Goal: Information Seeking & Learning: Check status

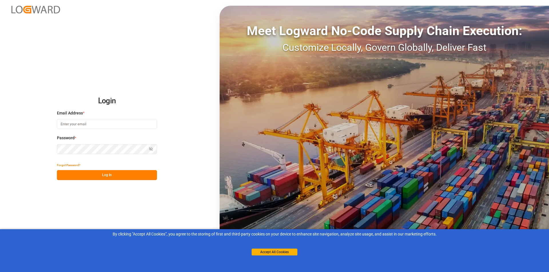
type input "abu.apu@leschaco.com"
click at [150, 150] on div "Show password" at bounding box center [107, 149] width 100 height 10
click at [150, 150] on icon "button" at bounding box center [150, 149] width 3 height 2
click at [150, 150] on icon "button" at bounding box center [151, 149] width 4 height 4
click at [126, 172] on button "Log In" at bounding box center [107, 175] width 100 height 10
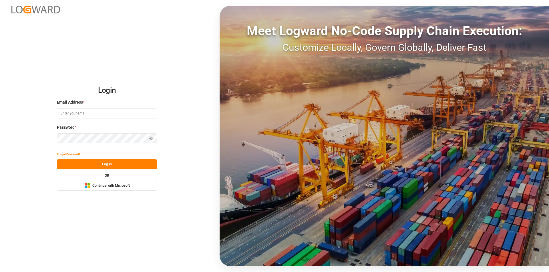
type input "[EMAIL_ADDRESS][DOMAIN_NAME]"
click at [119, 166] on button "Log In" at bounding box center [107, 165] width 100 height 10
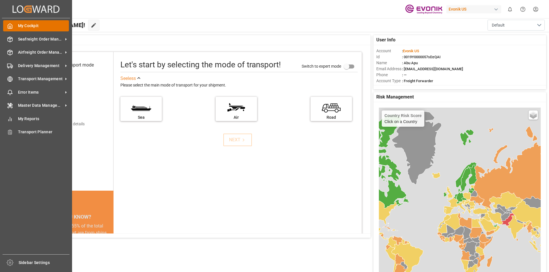
click at [12, 29] on icon at bounding box center [10, 26] width 4 height 5
click at [28, 39] on span "Seafreight Order Management" at bounding box center [40, 39] width 45 height 6
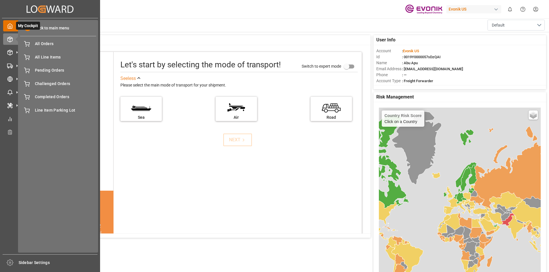
click at [11, 29] on div "My Cockpit My Cockpit" at bounding box center [50, 25] width 94 height 11
click at [13, 163] on div "My Cockpit My Cockpit Seafreight Order Management Seafreight Order Management A…" at bounding box center [50, 136] width 96 height 236
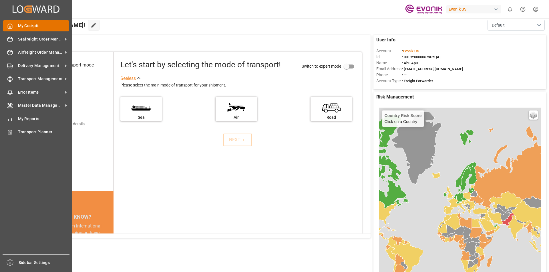
click at [11, 28] on polyline at bounding box center [9, 27] width 1 height 2
click at [22, 39] on span "Seafreight Order Management" at bounding box center [40, 39] width 45 height 6
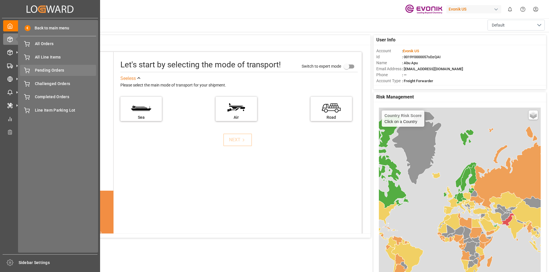
click at [63, 68] on span "Pending Orders" at bounding box center [65, 70] width 61 height 6
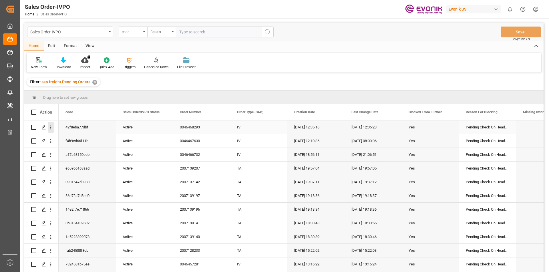
click at [50, 126] on icon "open menu" at bounding box center [51, 128] width 6 height 6
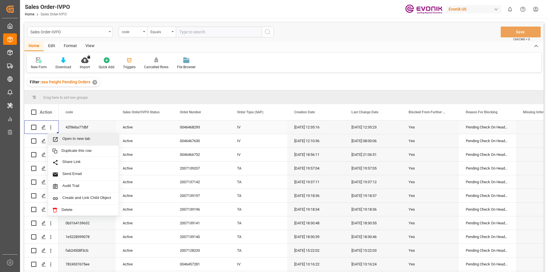
click at [63, 139] on span "Open in new tab" at bounding box center [88, 140] width 52 height 6
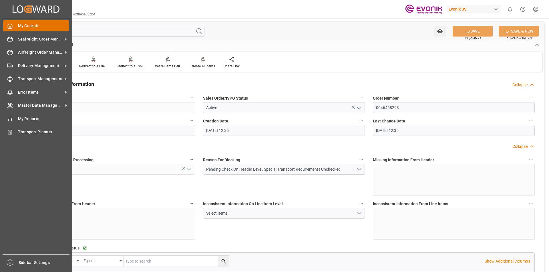
click at [7, 28] on icon at bounding box center [10, 26] width 6 height 6
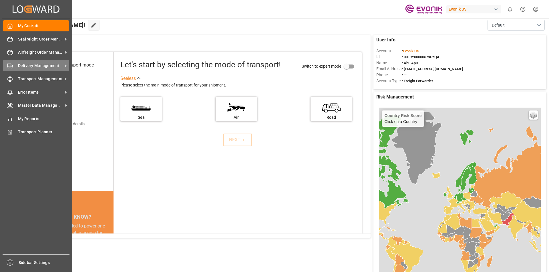
click at [38, 65] on span "Delivery Management" at bounding box center [40, 66] width 45 height 6
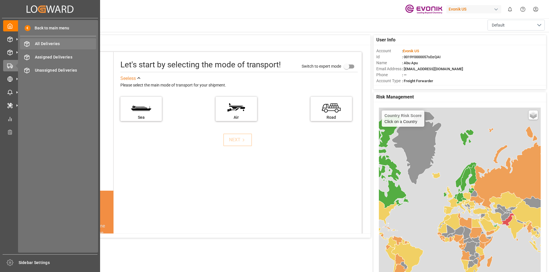
click at [49, 45] on span "All Deliveries" at bounding box center [65, 44] width 61 height 6
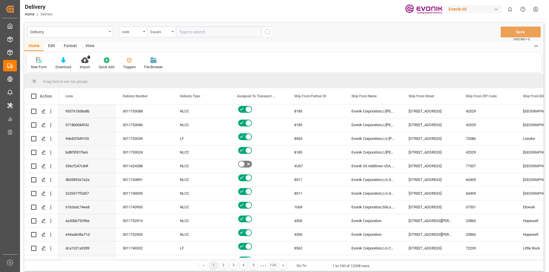
click at [90, 48] on div "View" at bounding box center [89, 46] width 17 height 10
click at [61, 66] on div "Standard Templates" at bounding box center [65, 67] width 29 height 5
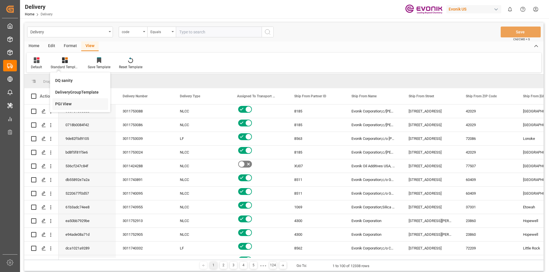
click at [65, 106] on div "PGI View" at bounding box center [80, 104] width 50 height 6
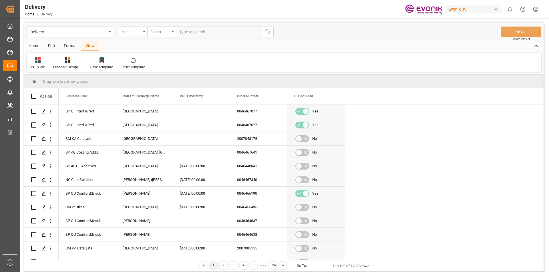
click at [136, 32] on div "code" at bounding box center [131, 31] width 19 height 7
type input "pgi"
click at [142, 61] on div "PGI Timestamp" at bounding box center [161, 58] width 85 height 12
click at [168, 29] on div "Equals" at bounding box center [159, 31] width 19 height 7
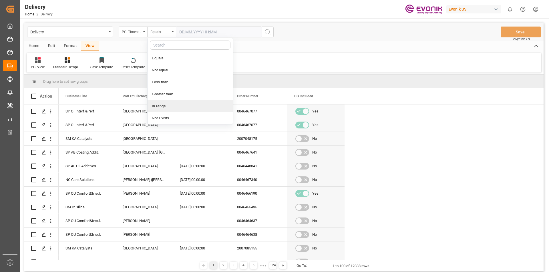
click at [169, 106] on div "In range" at bounding box center [190, 106] width 85 height 12
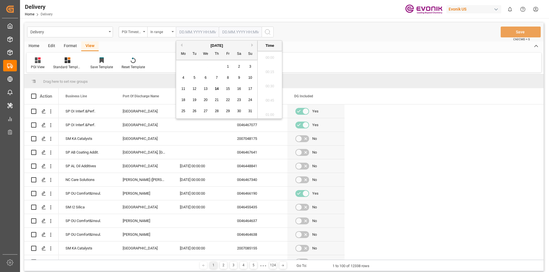
click at [206, 33] on input "text" at bounding box center [197, 32] width 43 height 11
click at [207, 89] on span "13" at bounding box center [206, 89] width 4 height 4
type input "13.08.2025 00:00"
click at [219, 33] on input "text" at bounding box center [197, 32] width 43 height 11
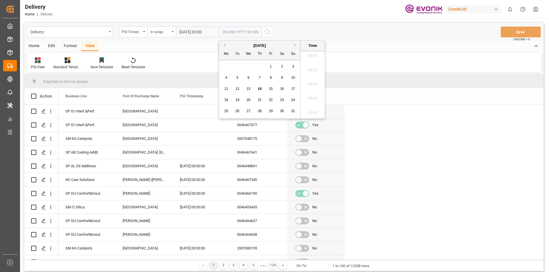
click at [259, 88] on span "14" at bounding box center [260, 89] width 4 height 4
type input "14.08.2025 00:00"
click at [268, 31] on icon "search button" at bounding box center [267, 32] width 7 height 7
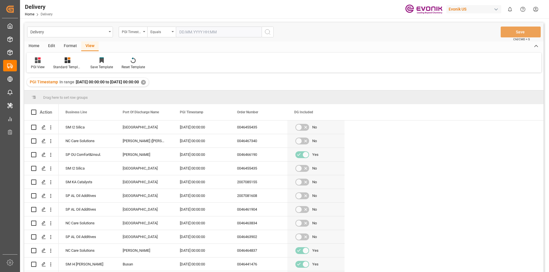
click at [31, 46] on div "Home" at bounding box center [33, 46] width 19 height 10
click at [65, 66] on div "Download" at bounding box center [63, 67] width 16 height 5
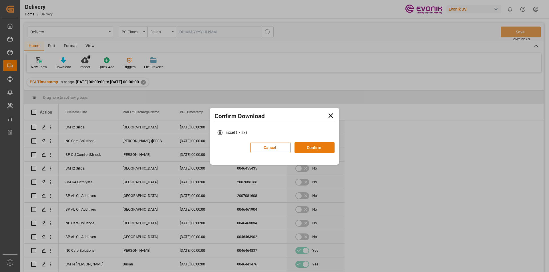
click at [319, 147] on button "Confirm" at bounding box center [314, 147] width 40 height 11
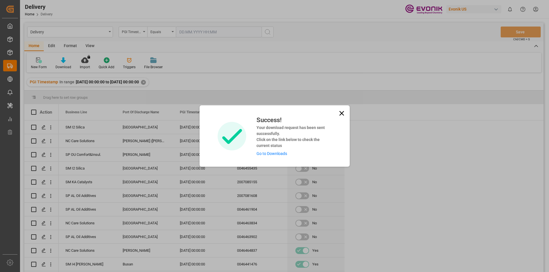
click at [276, 155] on link "Go to Downloads" at bounding box center [271, 154] width 31 height 5
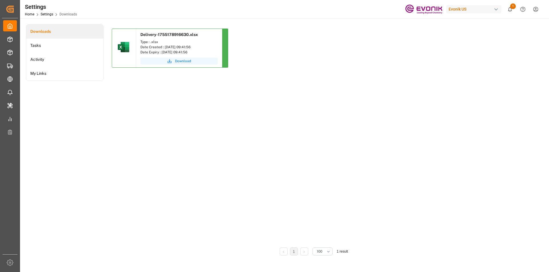
click at [176, 63] on span "Download" at bounding box center [183, 61] width 16 height 5
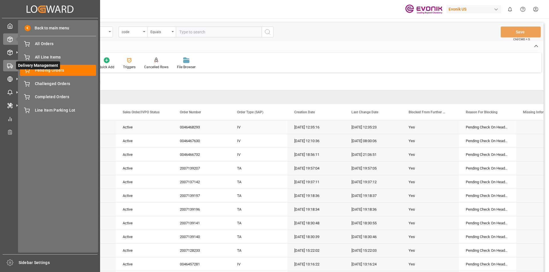
click at [12, 67] on circle at bounding box center [11, 67] width 1 height 1
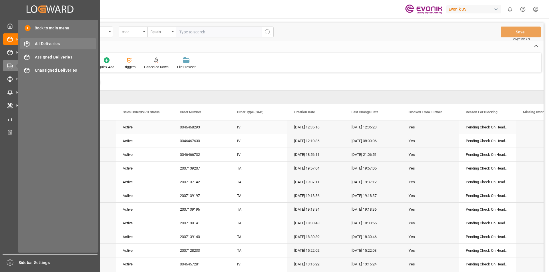
click at [51, 42] on span "All Deliveries" at bounding box center [65, 44] width 61 height 6
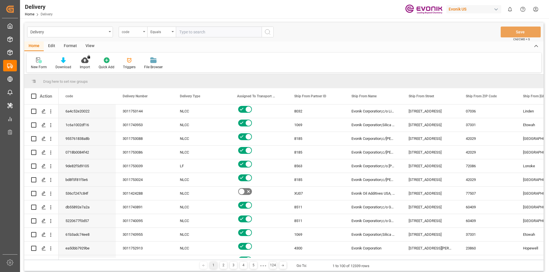
click at [142, 31] on div "code" at bounding box center [133, 32] width 29 height 11
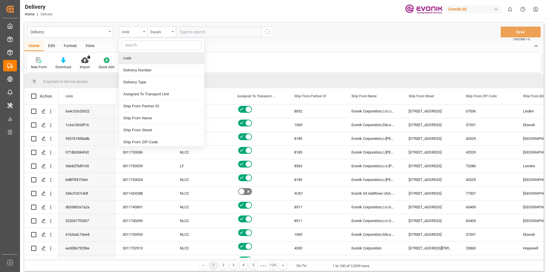
click at [226, 57] on div "New Form Download Import You don't have permission for this feature. Contact ad…" at bounding box center [284, 63] width 515 height 20
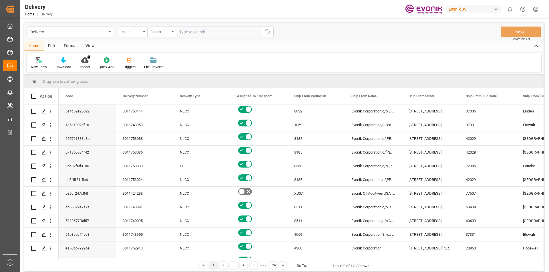
click at [87, 46] on div "View" at bounding box center [89, 46] width 17 height 10
click at [65, 63] on div "Standard Templates" at bounding box center [64, 63] width 37 height 13
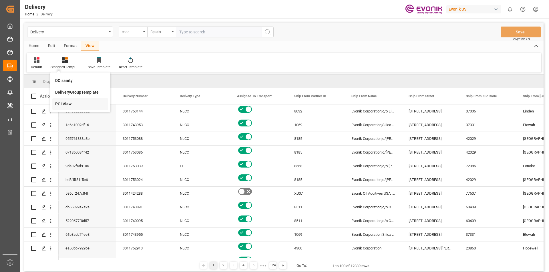
click at [64, 106] on div "PGI View" at bounding box center [80, 104] width 50 height 6
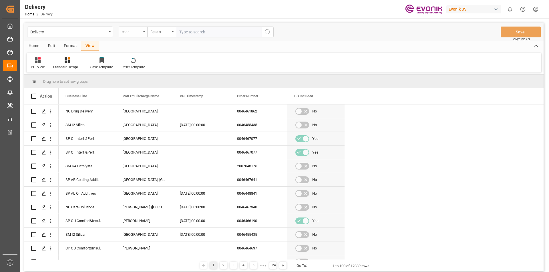
click at [140, 32] on div "code" at bounding box center [131, 31] width 19 height 7
type input "pgi"
click at [149, 61] on div "PGI Timestamp" at bounding box center [161, 58] width 85 height 12
click at [169, 29] on div "Equals" at bounding box center [159, 31] width 19 height 7
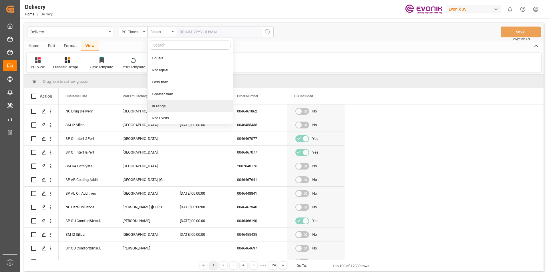
click at [162, 106] on div "In range" at bounding box center [190, 106] width 85 height 12
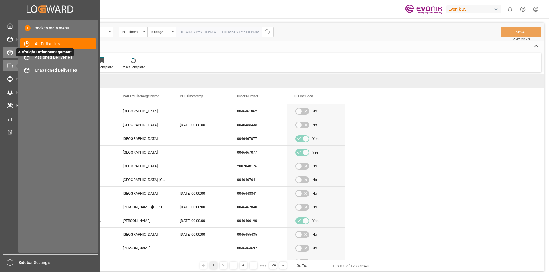
click at [14, 51] on icon at bounding box center [17, 52] width 6 height 6
click at [41, 30] on span "Back to main menu" at bounding box center [50, 28] width 39 height 6
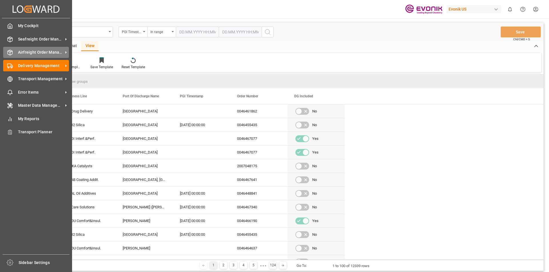
click at [39, 51] on span "Airfreight Order Management" at bounding box center [40, 52] width 45 height 6
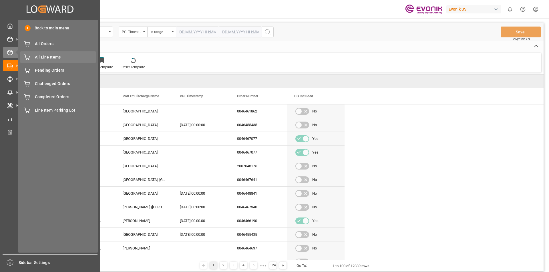
click at [51, 58] on span "All Line Items" at bounding box center [65, 57] width 61 height 6
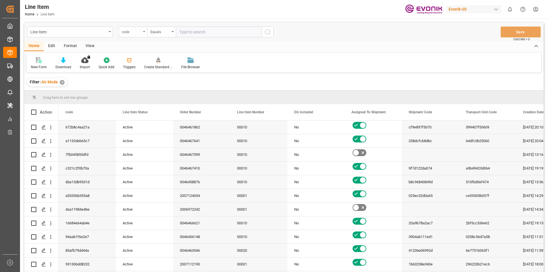
click at [143, 33] on div "code" at bounding box center [133, 32] width 29 height 11
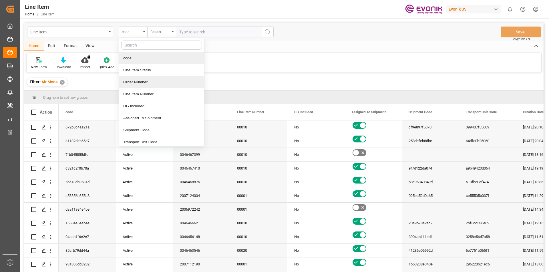
click at [140, 83] on div "Order Number" at bounding box center [161, 82] width 85 height 12
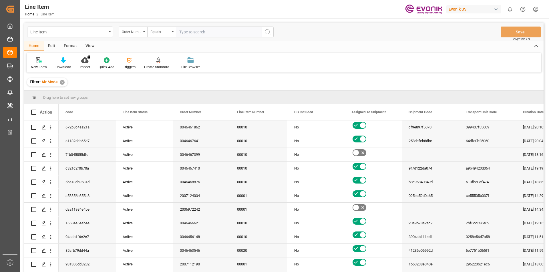
click at [185, 34] on input "text" at bounding box center [219, 32] width 86 height 11
paste input "2007102590"
type input "2007102590"
click at [267, 33] on icon "search button" at bounding box center [267, 32] width 7 height 7
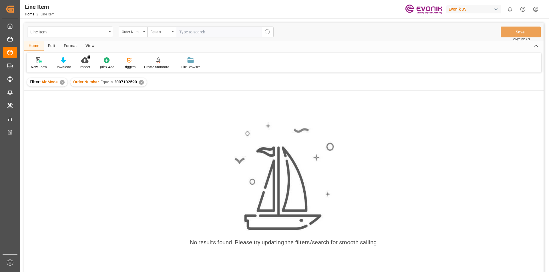
click at [94, 47] on div "View" at bounding box center [89, 46] width 17 height 10
click at [67, 65] on div "Standard Templates" at bounding box center [65, 67] width 29 height 5
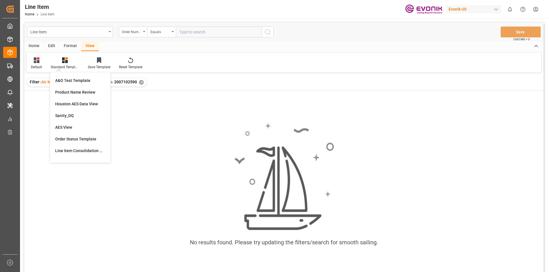
click at [189, 49] on div "Home Edit Format View" at bounding box center [283, 46] width 519 height 10
click at [62, 83] on div "✕" at bounding box center [62, 82] width 5 height 5
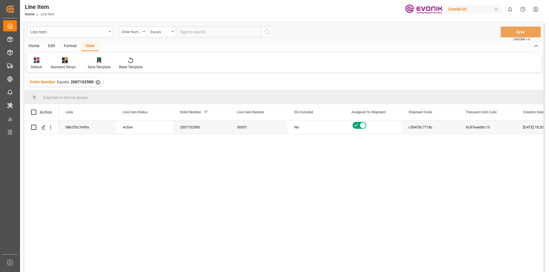
click at [63, 59] on icon at bounding box center [65, 60] width 6 height 6
click at [187, 79] on div "Order Number Equals 2007102590 ✕" at bounding box center [283, 82] width 519 height 16
click at [60, 65] on div "Standard Templates" at bounding box center [65, 67] width 29 height 5
click at [65, 127] on div "AES View" at bounding box center [80, 128] width 50 height 6
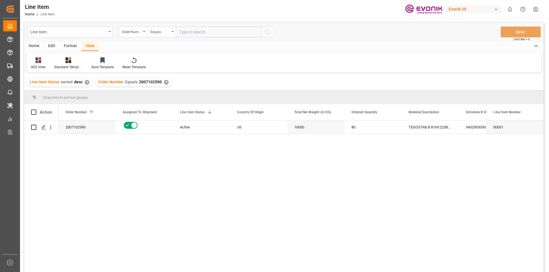
click at [53, 171] on div "2007102590 Active US 16000 80 TEGOSTAB B 8169:2238:200:OU:C 3402905050 87200 00…" at bounding box center [283, 198] width 519 height 154
click at [194, 130] on div "Active" at bounding box center [201, 127] width 43 height 13
click at [154, 127] on div "16000" at bounding box center [144, 127] width 57 height 13
click at [356, 128] on div "87200" at bounding box center [372, 127] width 57 height 13
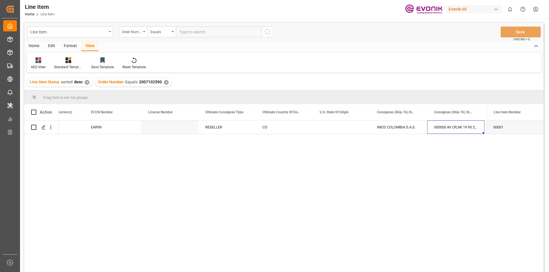
scroll to position [0, 659]
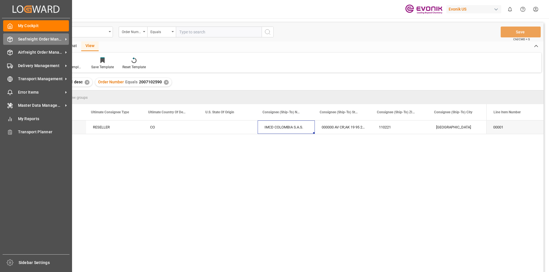
click at [28, 42] on span "Seafreight Order Management" at bounding box center [40, 39] width 45 height 6
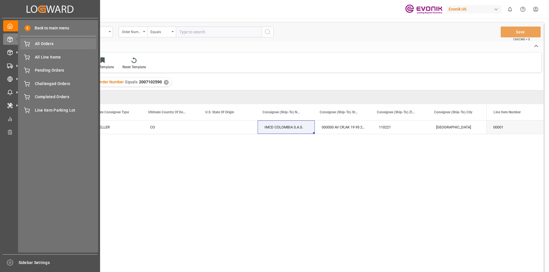
click at [45, 45] on span "All Orders" at bounding box center [65, 44] width 61 height 6
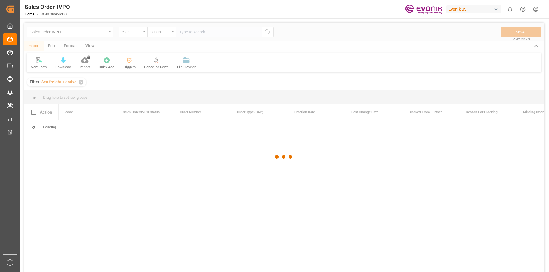
click at [139, 33] on div at bounding box center [283, 157] width 519 height 269
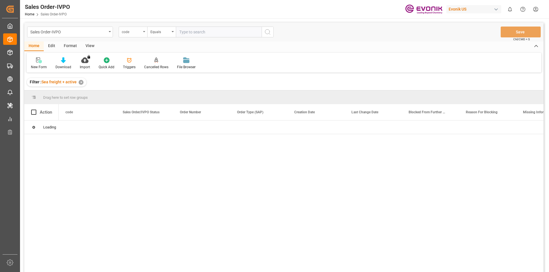
click at [143, 34] on div "code" at bounding box center [133, 32] width 29 height 11
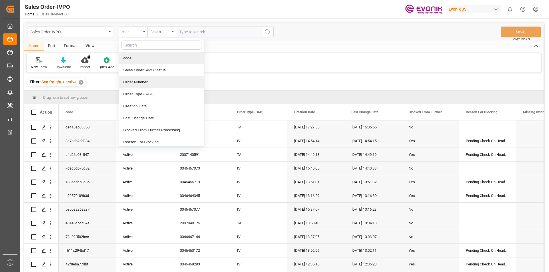
click at [136, 83] on div "Order Number" at bounding box center [161, 82] width 85 height 12
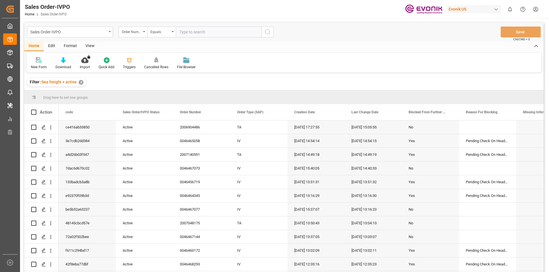
click at [187, 33] on input "text" at bounding box center [219, 32] width 86 height 11
paste input "2007068447"
type input "2007068447"
click at [267, 33] on icon "search button" at bounding box center [267, 32] width 7 height 7
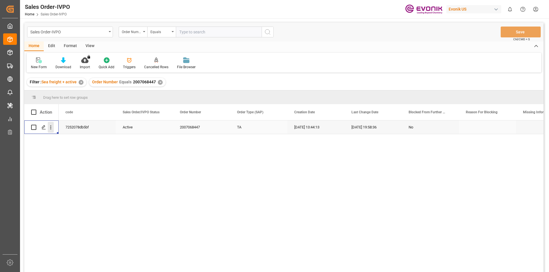
click at [50, 127] on icon "open menu" at bounding box center [51, 128] width 6 height 6
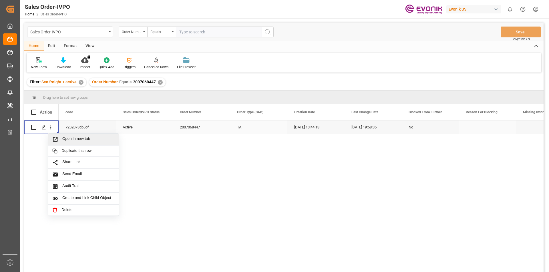
click at [65, 140] on span "Open in new tab" at bounding box center [88, 140] width 52 height 6
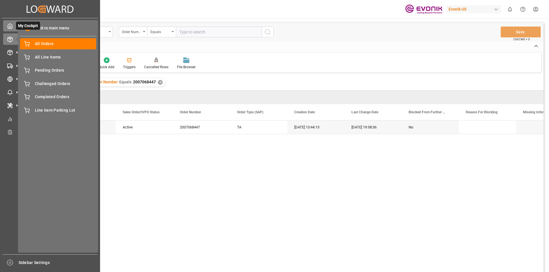
click at [10, 25] on icon at bounding box center [10, 26] width 6 height 6
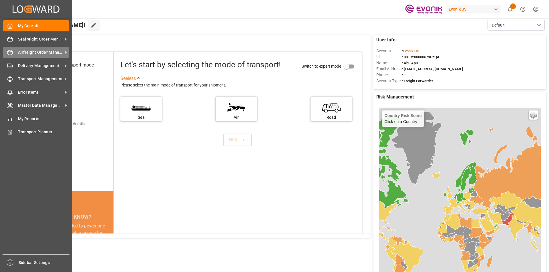
click at [40, 52] on span "Airfreight Order Management" at bounding box center [40, 52] width 45 height 6
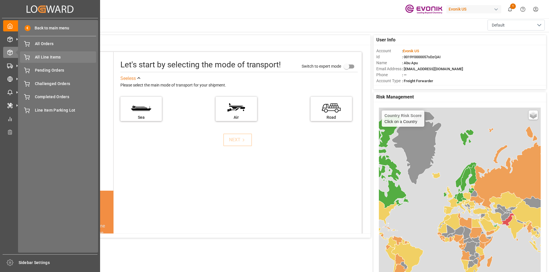
click at [52, 58] on span "All Line Items" at bounding box center [65, 57] width 61 height 6
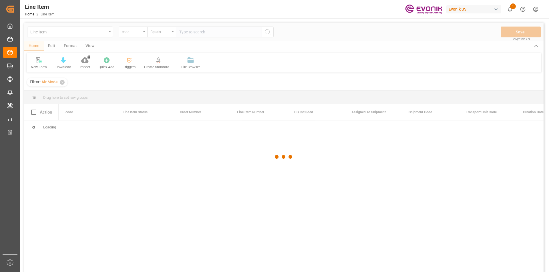
click at [144, 33] on div at bounding box center [283, 157] width 519 height 269
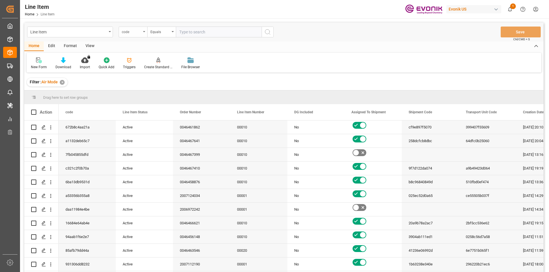
click at [144, 34] on div "code" at bounding box center [133, 32] width 29 height 11
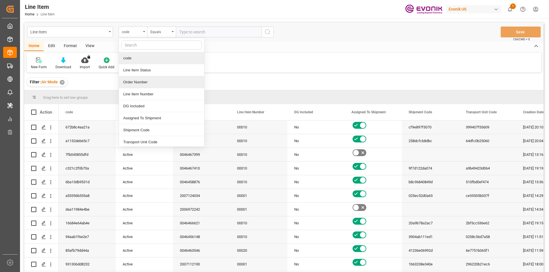
click at [135, 83] on div "Order Number" at bounding box center [161, 82] width 85 height 12
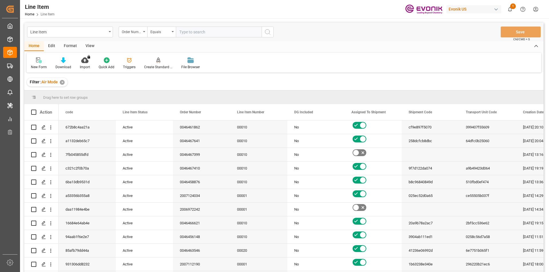
click at [210, 33] on input "text" at bounding box center [219, 32] width 86 height 11
paste input "0046455643"
type input "0046455643"
click at [271, 33] on button "search button" at bounding box center [268, 32] width 12 height 11
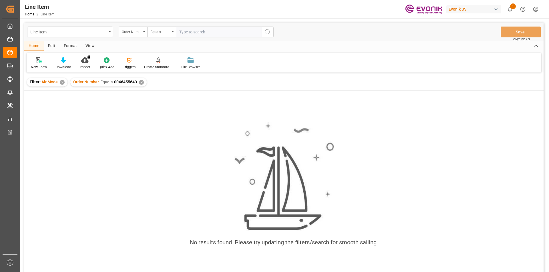
click at [64, 83] on div "✕" at bounding box center [62, 82] width 5 height 5
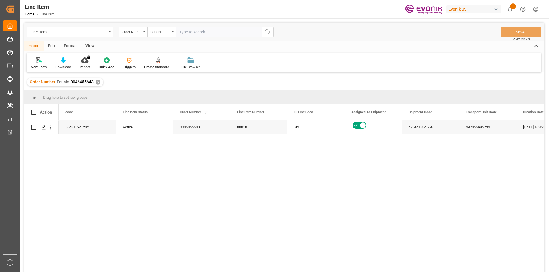
click at [90, 46] on div "View" at bounding box center [89, 46] width 17 height 10
click at [67, 62] on icon at bounding box center [65, 60] width 6 height 6
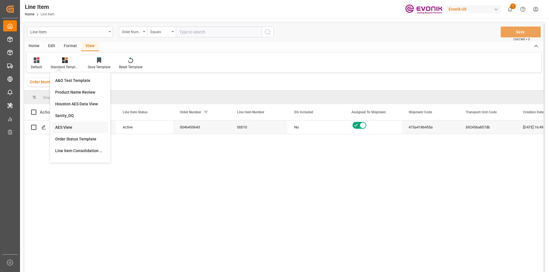
click at [73, 127] on div "AES View" at bounding box center [80, 128] width 50 height 6
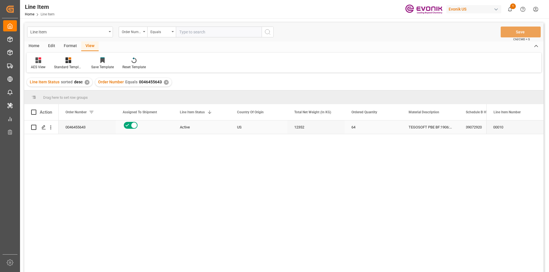
click at [308, 130] on div "12352" at bounding box center [315, 127] width 57 height 13
click at [325, 128] on div "12352" at bounding box center [315, 127] width 57 height 13
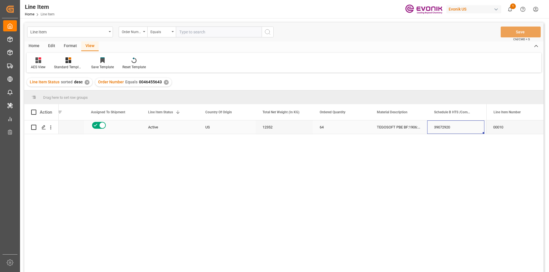
scroll to position [0, 89]
click at [386, 140] on div "0046455643 Active US 12352 64 TEGOSOFT PBE BF:1906:193:PP:P 39072920 69912.32 U…" at bounding box center [273, 199] width 428 height 156
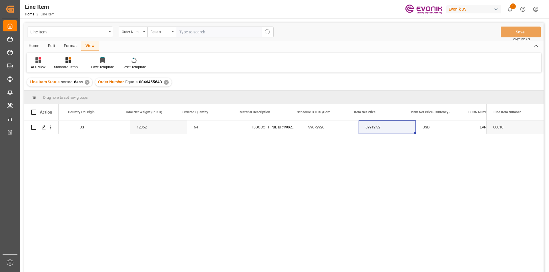
scroll to position [0, 169]
click at [412, 125] on div "USD" at bounding box center [432, 127] width 57 height 13
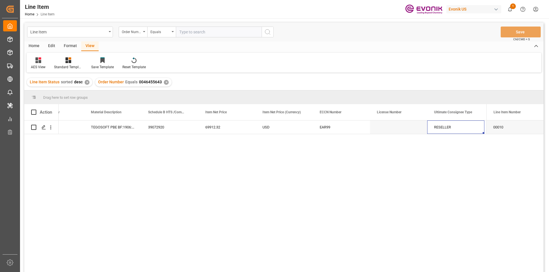
scroll to position [0, 375]
click at [258, 179] on div "64 TEGOSOFT PBE BF:1906:193:PP:P 39072920 69912.32 USD EAR99 RESELLER DE Evonik…" at bounding box center [273, 199] width 428 height 156
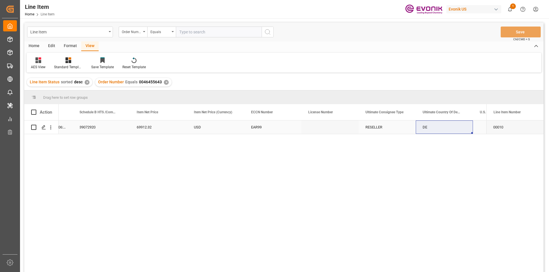
click at [388, 125] on div "RESELLER" at bounding box center [386, 127] width 57 height 13
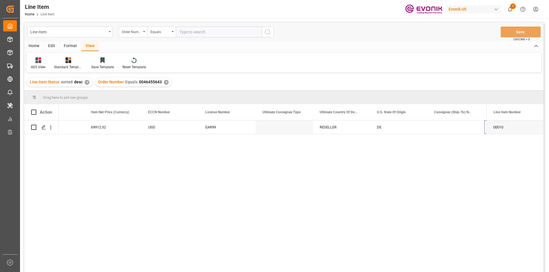
scroll to position [0, 489]
click at [447, 129] on div "Evonik Operations GmbH;Werk [GEOGRAPHIC_DATA]" at bounding box center [455, 127] width 57 height 13
click at [409, 125] on div "Evonik Operations GmbH;Werk [GEOGRAPHIC_DATA]" at bounding box center [398, 127] width 57 height 13
click at [392, 125] on div "Evonik Operations GmbH;Werk [GEOGRAPHIC_DATA]" at bounding box center [398, 127] width 57 height 13
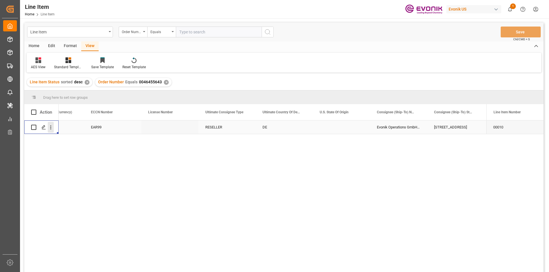
click at [52, 125] on icon "open menu" at bounding box center [51, 128] width 6 height 6
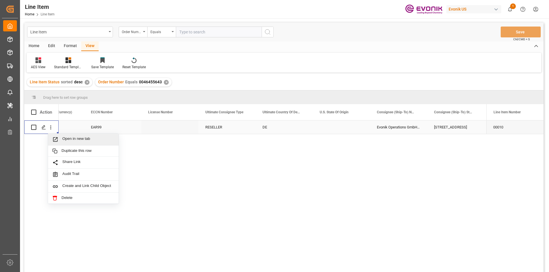
click at [77, 141] on span "Open in new tab" at bounding box center [88, 140] width 52 height 6
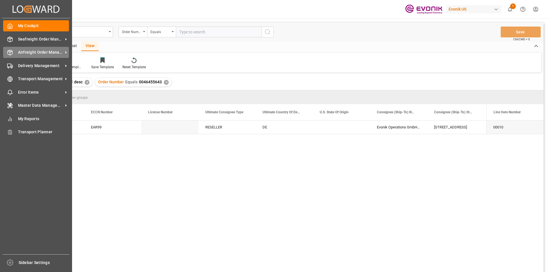
click at [36, 52] on span "Airfreight Order Management" at bounding box center [40, 52] width 45 height 6
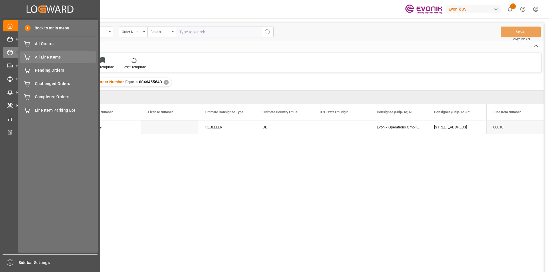
click at [61, 57] on span "All Line Items" at bounding box center [65, 57] width 61 height 6
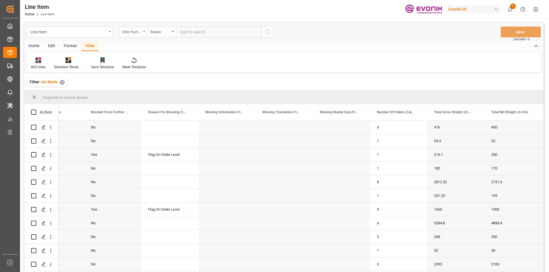
click at [144, 33] on div "Order Number" at bounding box center [133, 32] width 29 height 11
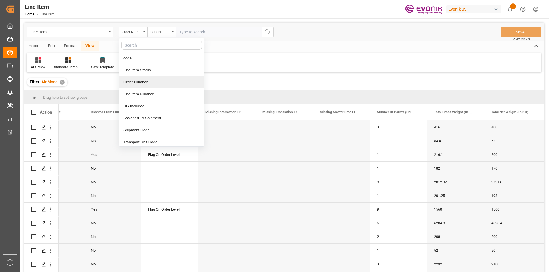
click at [138, 85] on div "Order Number" at bounding box center [161, 82] width 85 height 12
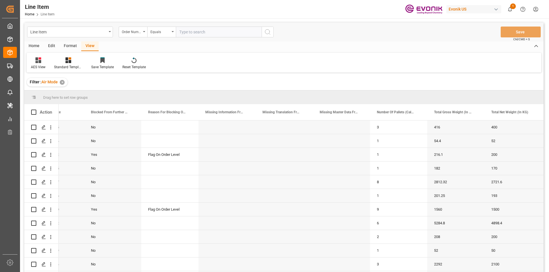
click at [201, 32] on input "text" at bounding box center [219, 32] width 86 height 11
paste input "0046455640"
type input "0046455640"
click at [270, 33] on icon "search button" at bounding box center [267, 32] width 7 height 7
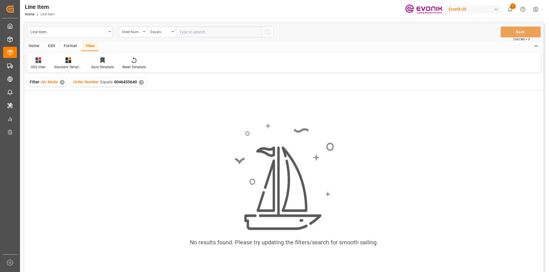
click at [62, 83] on div "✕" at bounding box center [62, 82] width 5 height 5
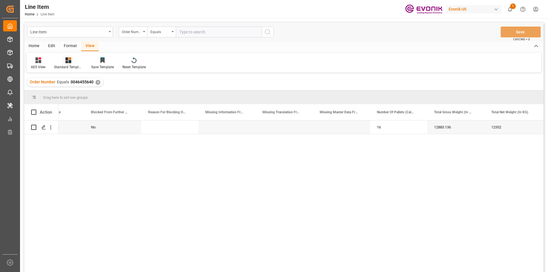
click at [67, 65] on div "Standard Templates" at bounding box center [68, 67] width 29 height 5
click at [71, 127] on div "AES View" at bounding box center [84, 128] width 50 height 6
click at [49, 128] on icon "open menu" at bounding box center [51, 128] width 6 height 6
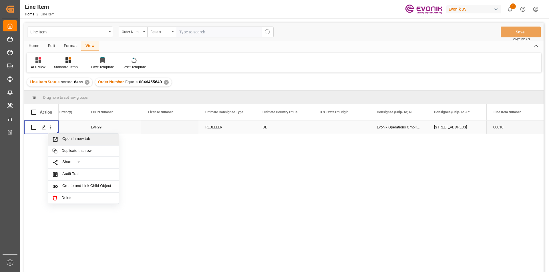
click at [65, 140] on span "Open in new tab" at bounding box center [88, 140] width 52 height 6
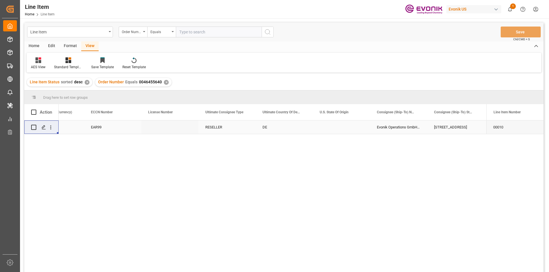
drag, startPoint x: 109, startPoint y: 128, endPoint x: 117, endPoint y: 131, distance: 8.6
click at [109, 128] on div "EAR99" at bounding box center [112, 127] width 43 height 13
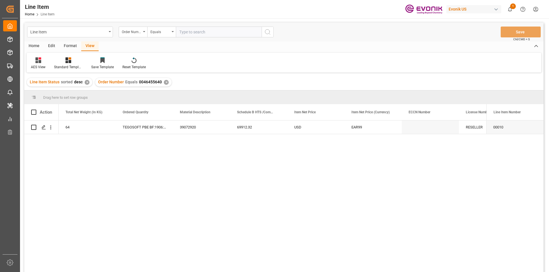
scroll to position [0, 229]
click at [311, 126] on div "69912.32" at bounding box center [315, 127] width 57 height 13
click at [318, 127] on div "69912.32" at bounding box center [315, 127] width 57 height 13
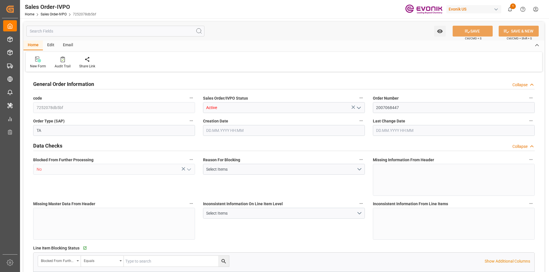
type input "PECLL"
type input "0"
type input "1"
type input "5290"
type input "[DATE] 13:44"
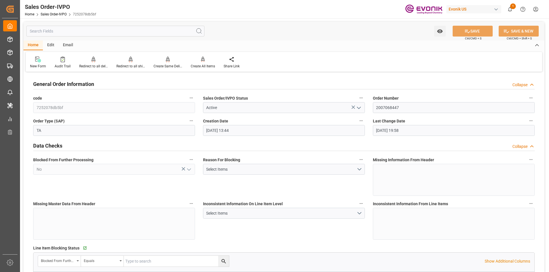
type input "[DATE] 19:58"
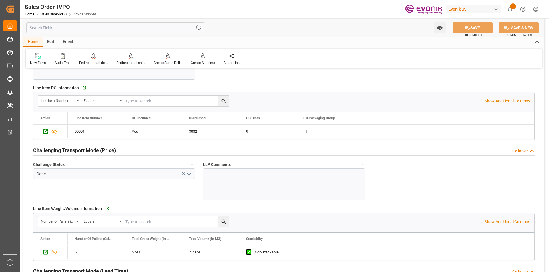
scroll to position [800, 0]
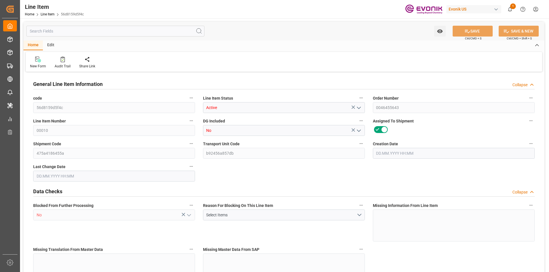
type input "16"
type input "12883.136"
type input "12352"
type input "18.5033"
type input "64"
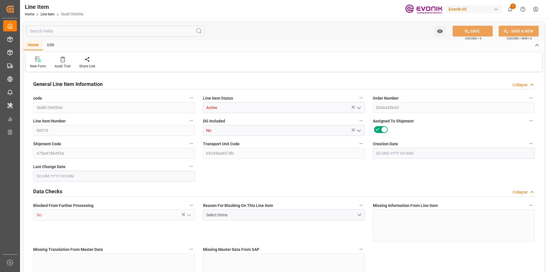
type input "69912.32"
type input "64"
type input "12352"
type input "12883.136"
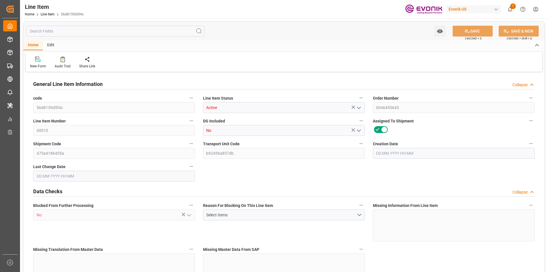
type input "13283.136"
type input "12352"
type input "18.5033"
type input "18503.296"
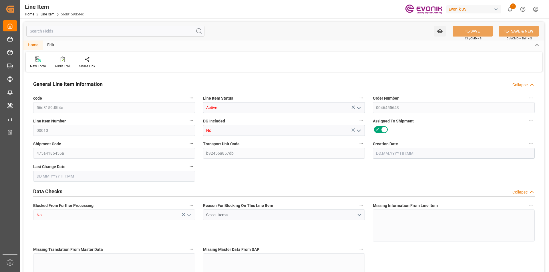
type input "0"
type input "[DATE] 16:49"
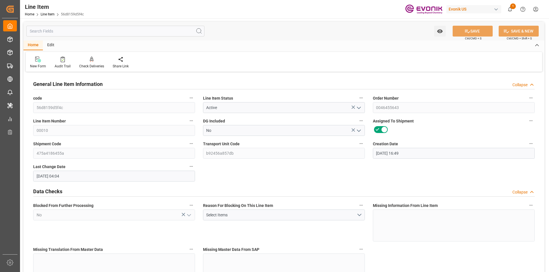
type input "[DATE] 04:04"
type input "[DATE]"
click at [91, 33] on input "text" at bounding box center [115, 31] width 178 height 11
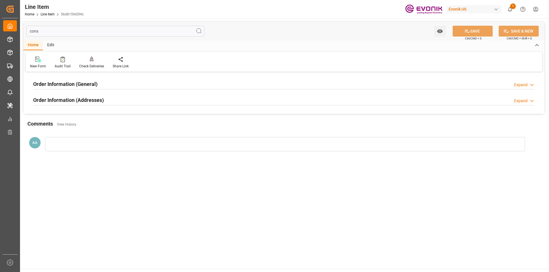
type input "cons"
click at [82, 102] on h2 "Order Information (Addresses)" at bounding box center [68, 100] width 71 height 8
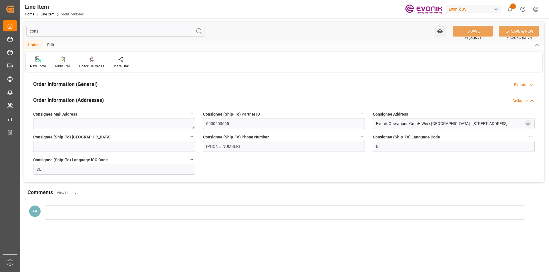
click at [75, 77] on div "Order Information (General) Expand" at bounding box center [283, 84] width 509 height 16
click at [76, 80] on div "Order Information (General)" at bounding box center [65, 83] width 64 height 11
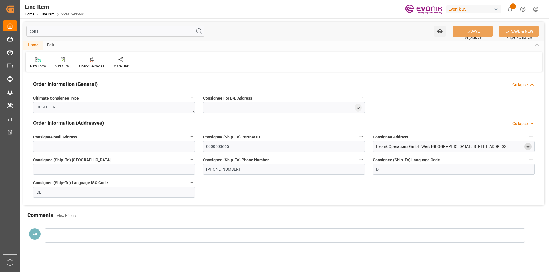
click at [528, 147] on polyline "open menu" at bounding box center [528, 146] width 3 height 1
click at [382, 196] on input "Essen" at bounding box center [413, 195] width 72 height 6
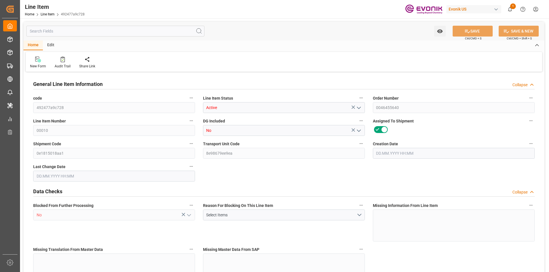
type input "16"
type input "12883.136"
type input "12352"
type input "18.5033"
type input "64"
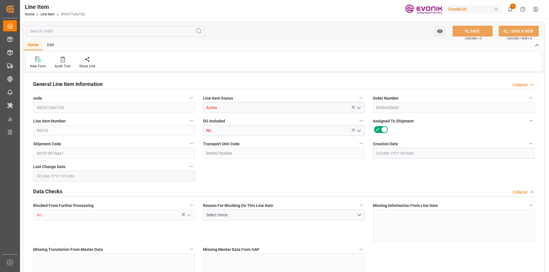
type input "69912.32"
type input "64"
type input "12352"
type input "12883.136"
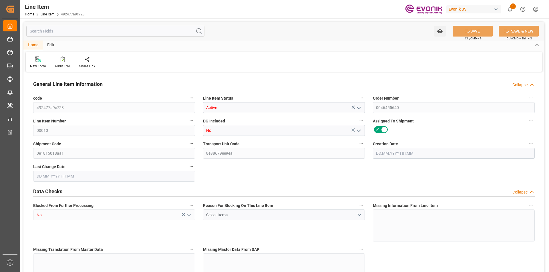
type input "13283.136"
type input "12352"
type input "18.5033"
type input "18503.296"
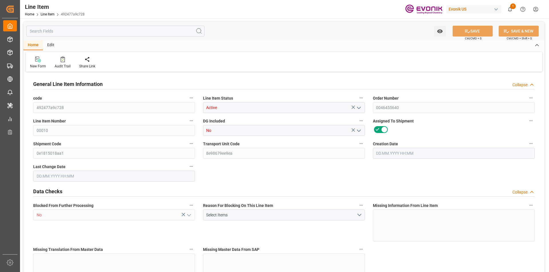
type input "0"
type input "[DATE] 16:48"
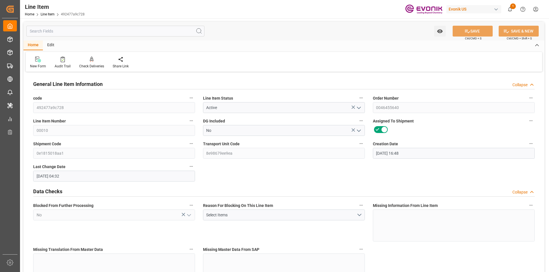
type input "[DATE] 04:32"
type input "[DATE]"
click at [532, 85] on polyline at bounding box center [531, 84] width 3 height 1
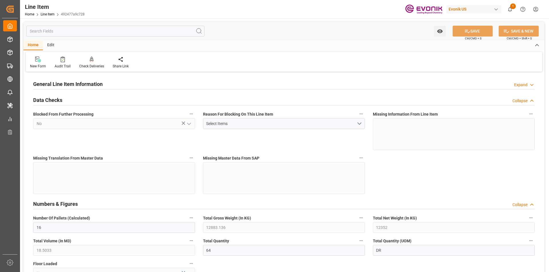
click at [528, 99] on div "Collapse" at bounding box center [523, 101] width 22 height 6
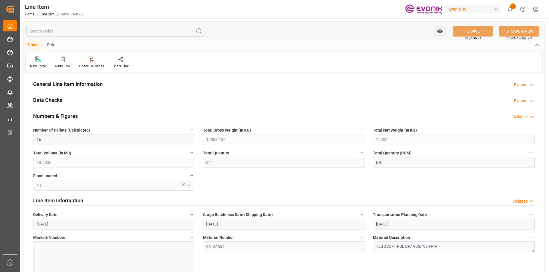
click at [529, 117] on icon at bounding box center [532, 117] width 6 height 6
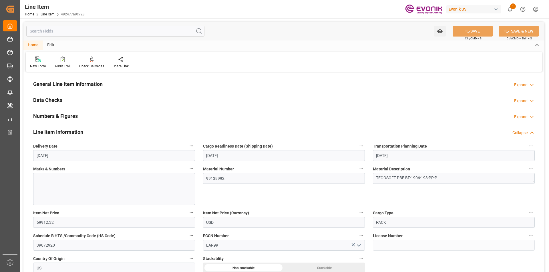
click at [527, 135] on div "Collapse" at bounding box center [519, 133] width 15 height 6
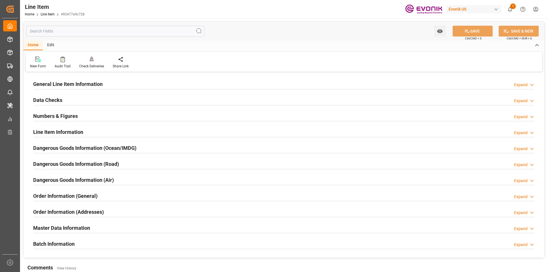
click at [79, 33] on input "text" at bounding box center [115, 31] width 178 height 11
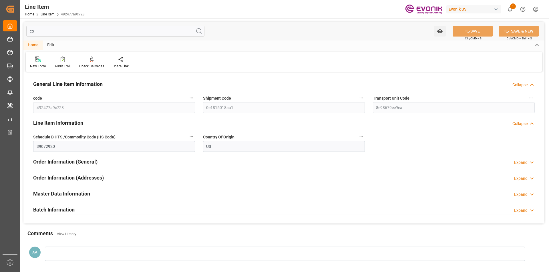
type input "c"
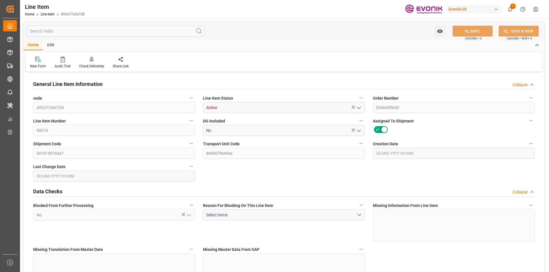
type input "[DATE] 16:48"
type input "[DATE] 04:32"
type input "12883.136"
type input "12352"
type input "18.5033"
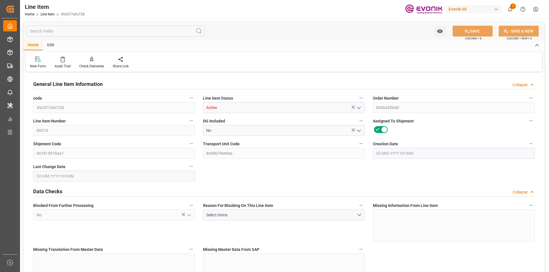
type input "64"
type input "[DATE]"
type input "64"
type input "12352"
type input "12883.136"
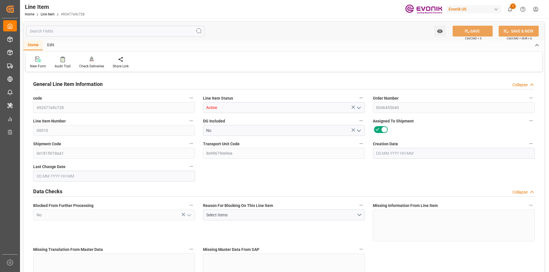
type input "12883.136"
type input "12352"
type input "18.5033"
type input "18503.296"
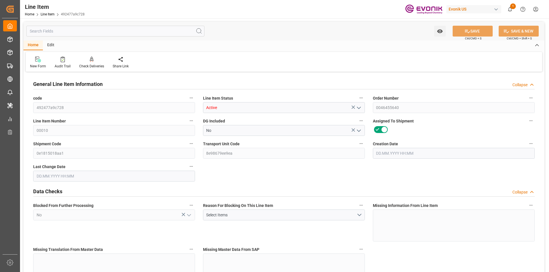
type input "0"
type input "[DATE]"
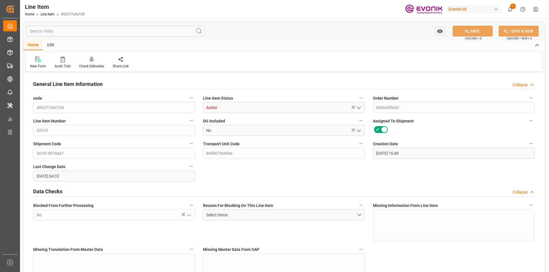
type input "[DATE]"
click at [532, 85] on icon at bounding box center [532, 85] width 6 height 6
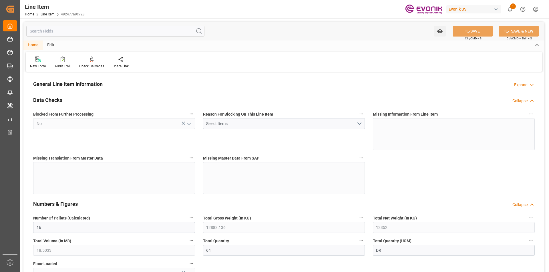
click at [527, 99] on div "Collapse" at bounding box center [519, 101] width 15 height 6
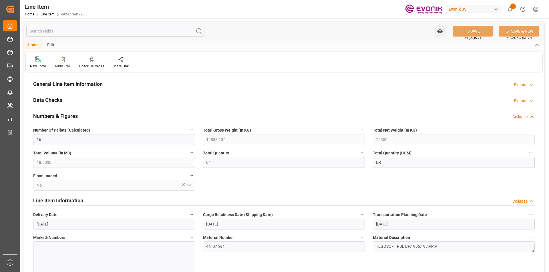
click at [525, 118] on div "Collapse" at bounding box center [519, 117] width 15 height 6
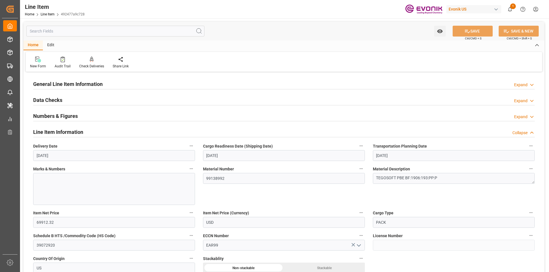
scroll to position [29, 0]
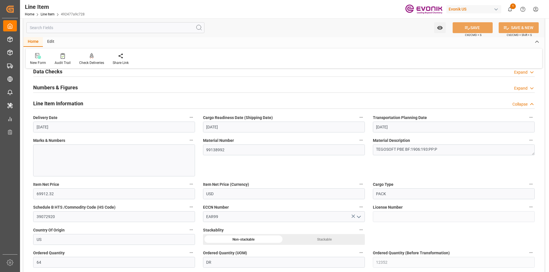
click at [529, 104] on icon at bounding box center [532, 104] width 6 height 6
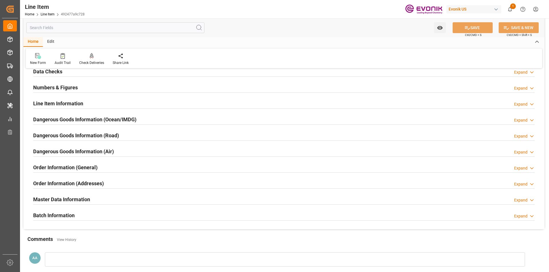
click at [529, 184] on icon at bounding box center [532, 185] width 6 height 6
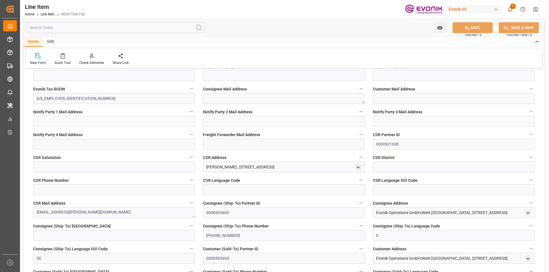
scroll to position [257, 0]
